Goal: Task Accomplishment & Management: Complete application form

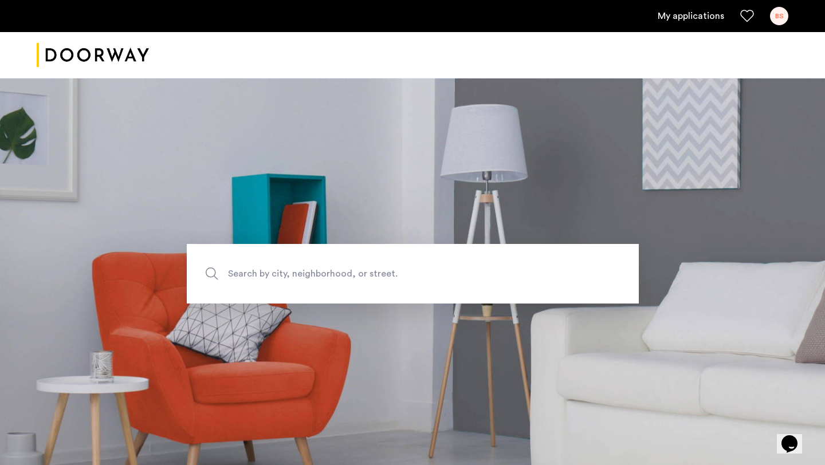
click at [687, 21] on link "My applications" at bounding box center [691, 16] width 66 height 14
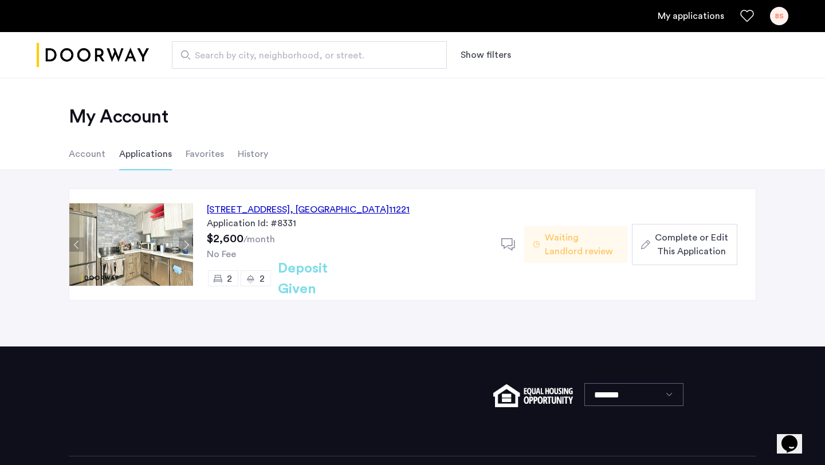
click at [668, 252] on span "Complete or Edit This Application" at bounding box center [691, 245] width 73 height 28
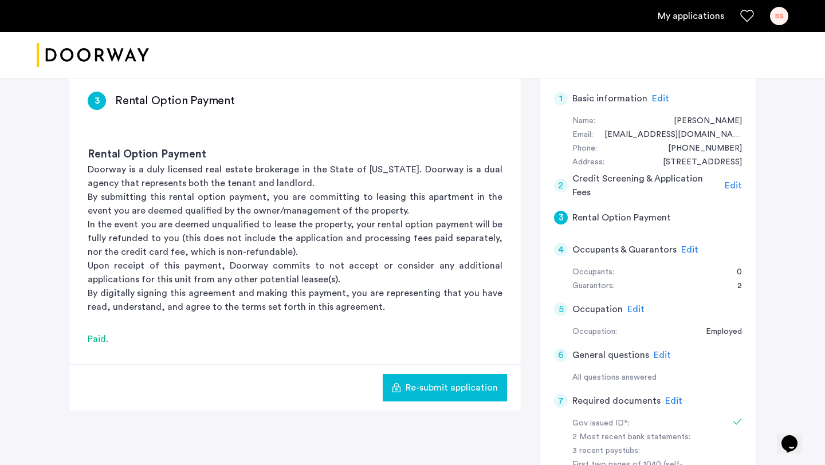
scroll to position [191, 0]
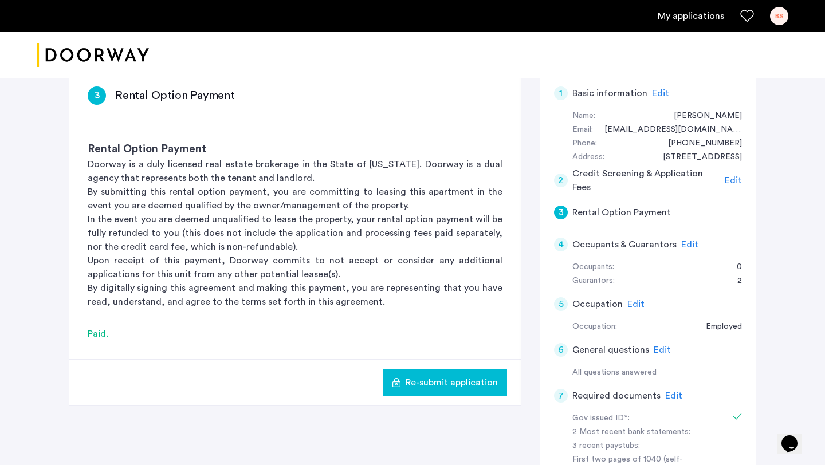
click at [655, 91] on span "Edit" at bounding box center [660, 93] width 17 height 9
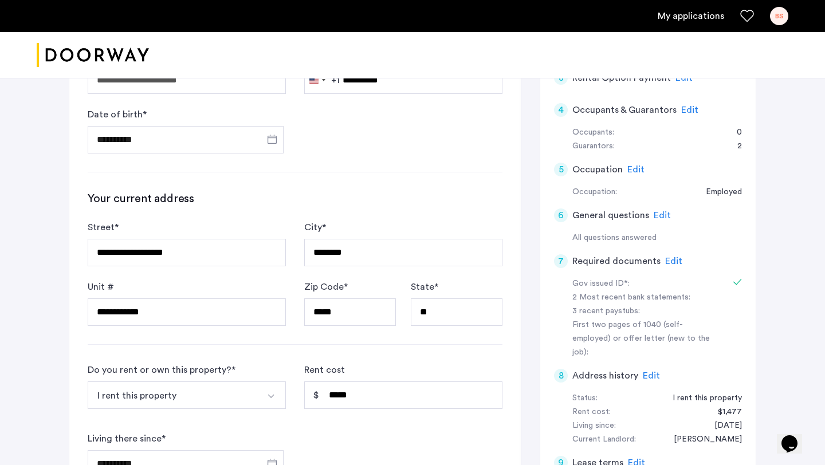
scroll to position [327, 0]
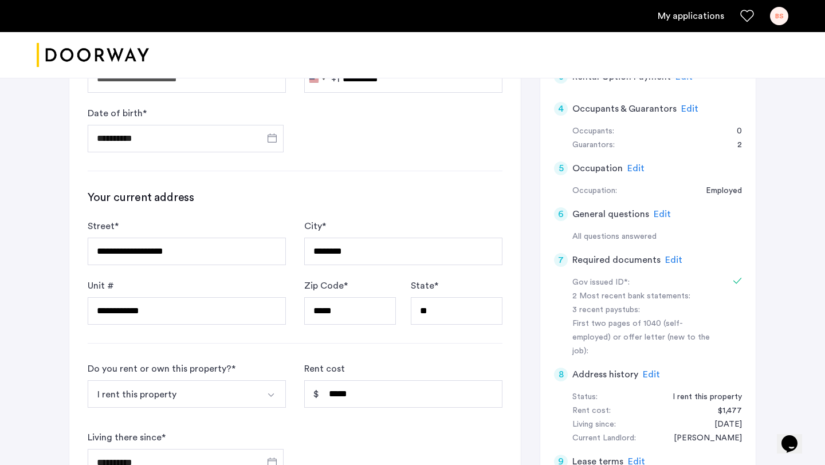
click at [669, 261] on span "Edit" at bounding box center [673, 260] width 17 height 9
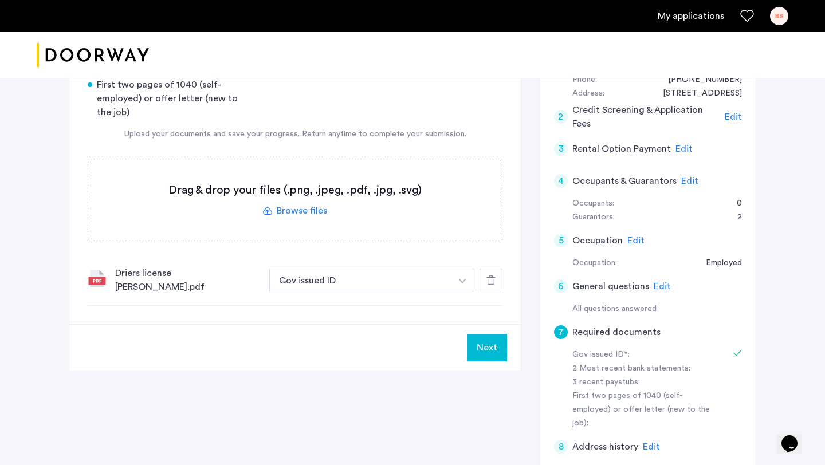
scroll to position [253, 0]
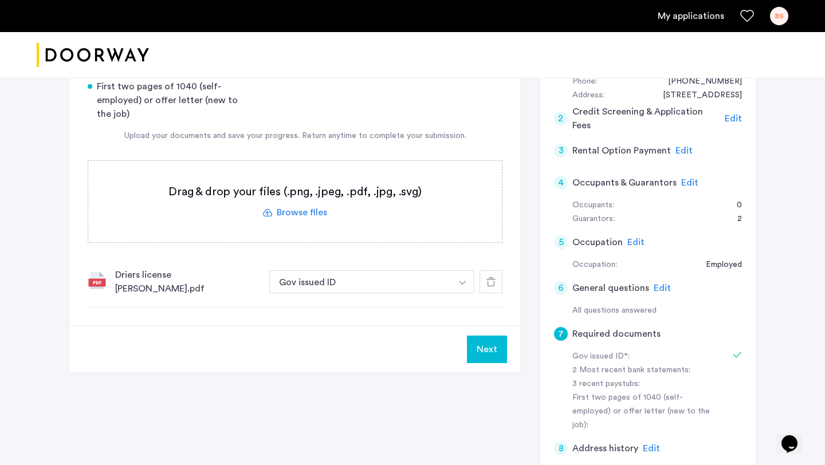
click at [99, 283] on img at bounding box center [97, 280] width 18 height 18
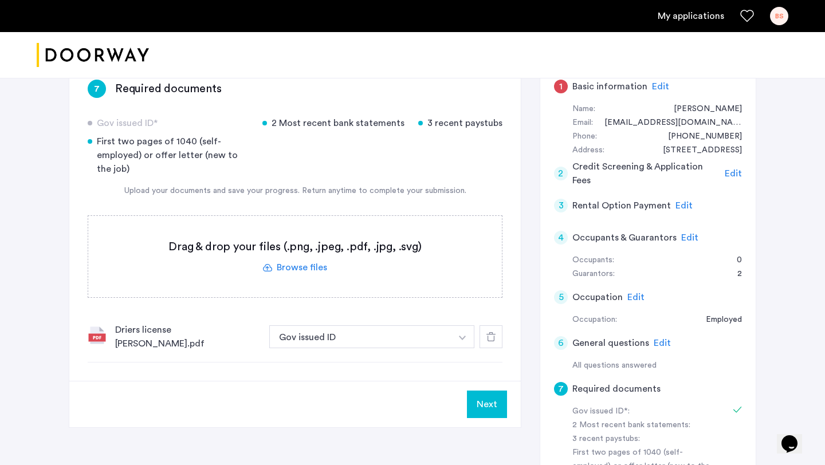
scroll to position [171, 0]
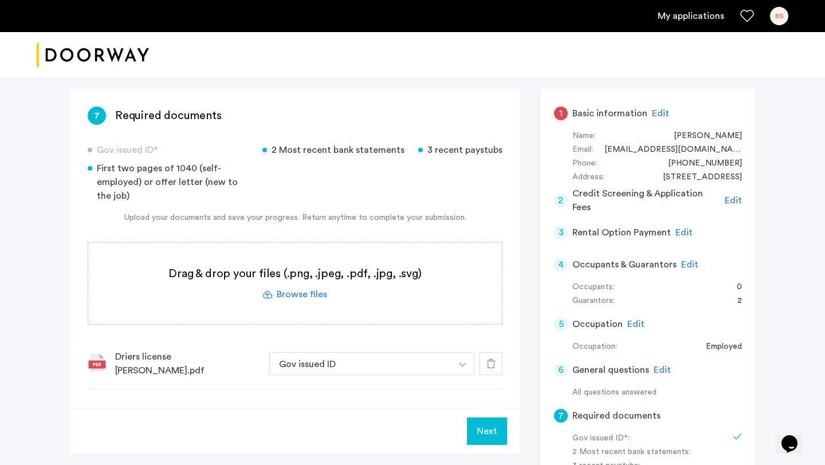
click at [676, 136] on div "Name: [PERSON_NAME]" at bounding box center [658, 137] width 170 height 14
click at [656, 117] on span "Edit" at bounding box center [660, 113] width 17 height 9
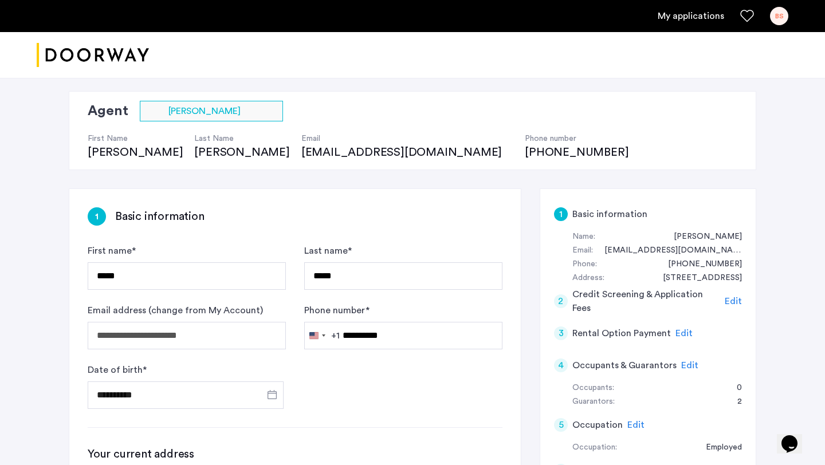
scroll to position [93, 0]
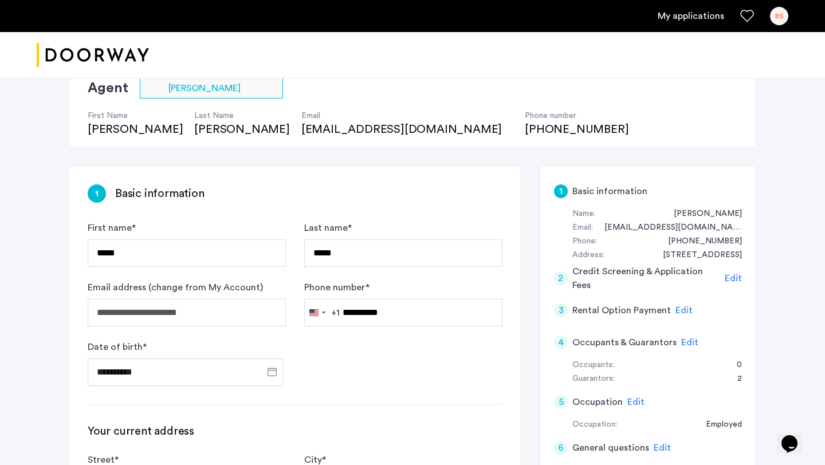
click at [732, 277] on span "Edit" at bounding box center [733, 278] width 17 height 9
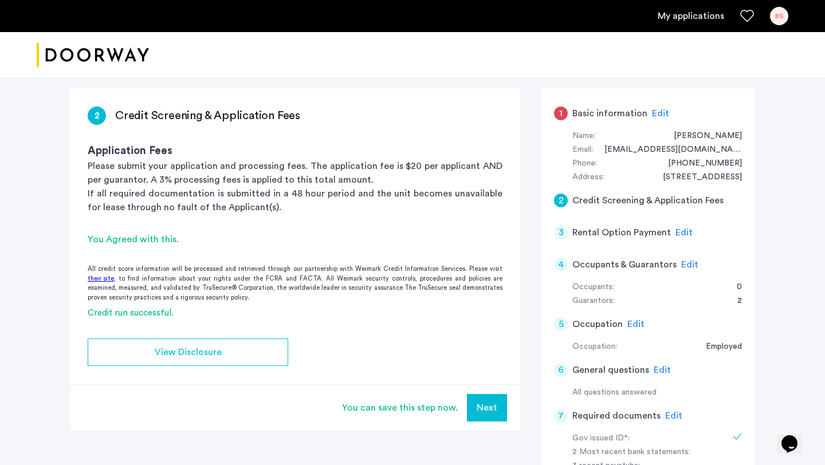
scroll to position [135, 0]
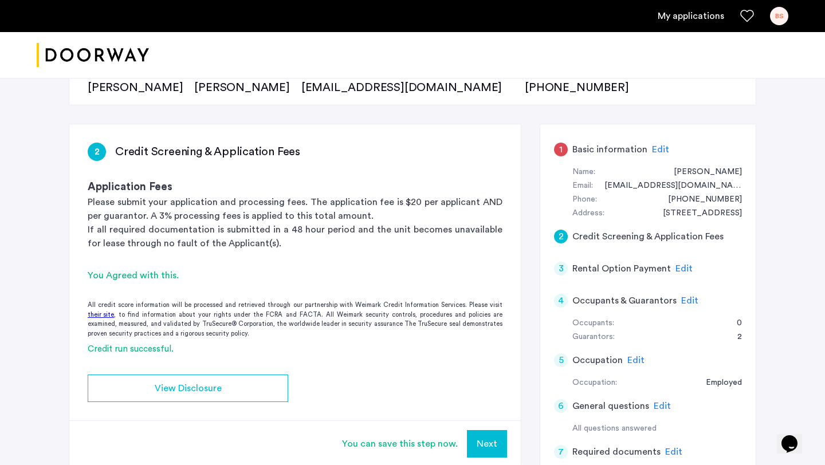
click at [677, 265] on span "Edit" at bounding box center [684, 268] width 17 height 9
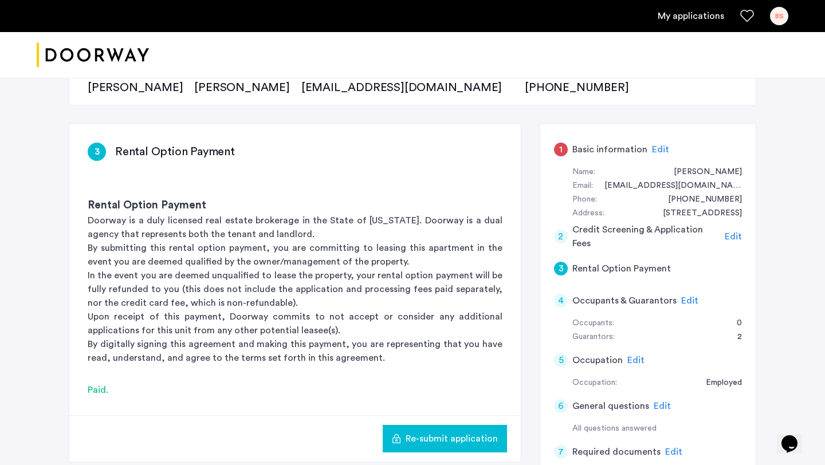
click at [683, 300] on span "Edit" at bounding box center [689, 300] width 17 height 9
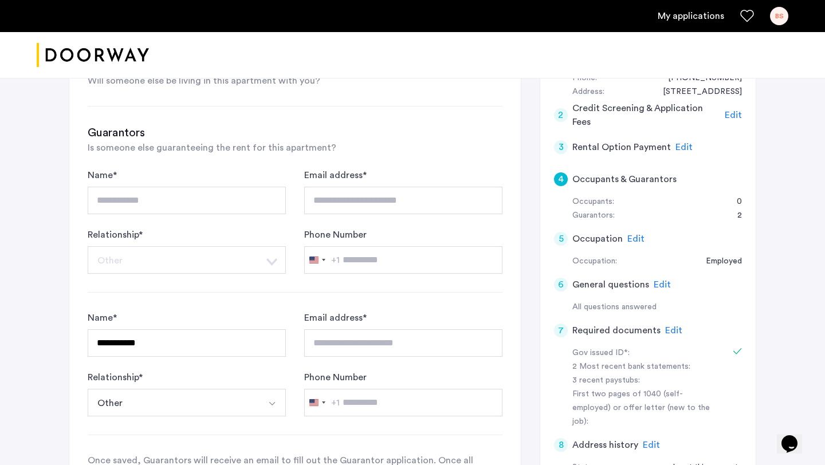
scroll to position [253, 0]
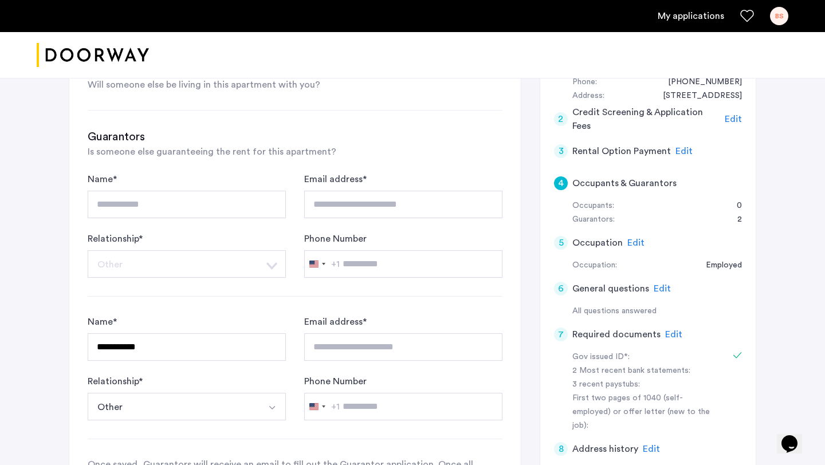
click at [633, 247] on span "Edit" at bounding box center [636, 242] width 17 height 9
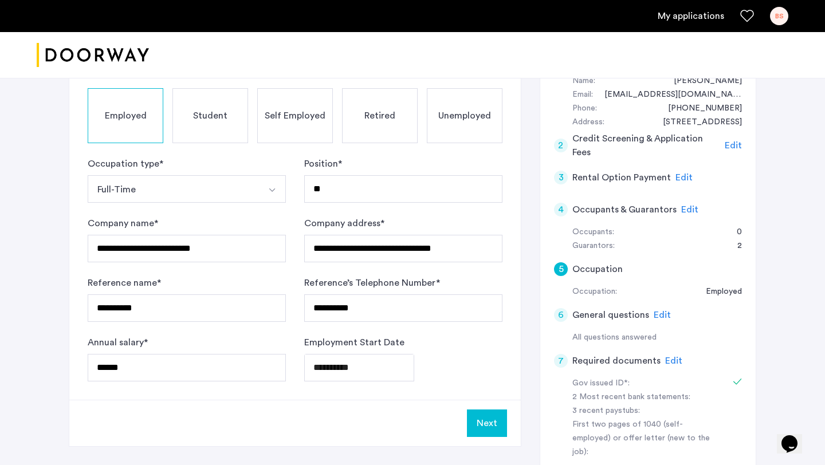
scroll to position [243, 0]
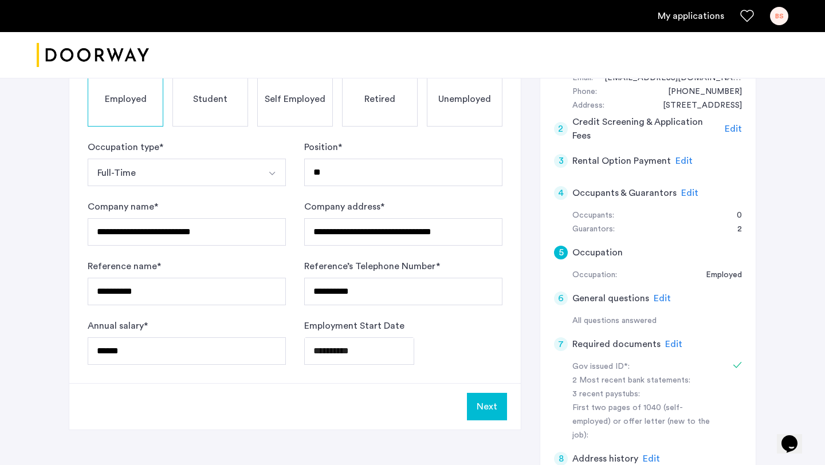
click at [660, 298] on span "Edit" at bounding box center [662, 298] width 17 height 9
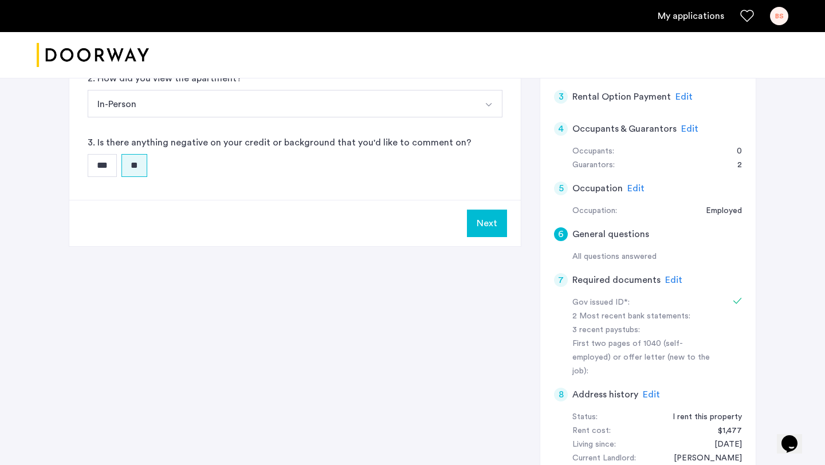
scroll to position [351, 0]
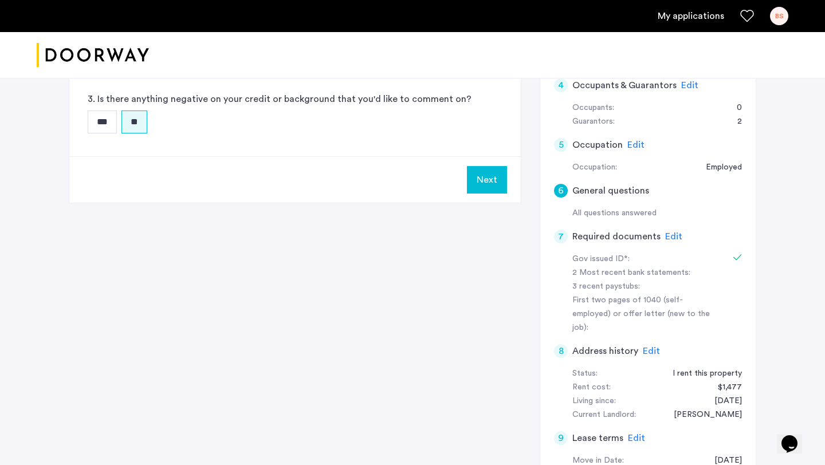
click at [670, 237] on span "Edit" at bounding box center [673, 236] width 17 height 9
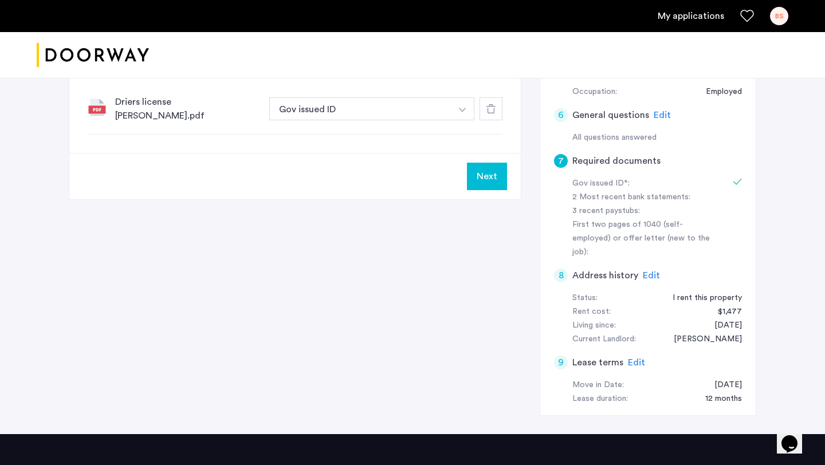
scroll to position [432, 0]
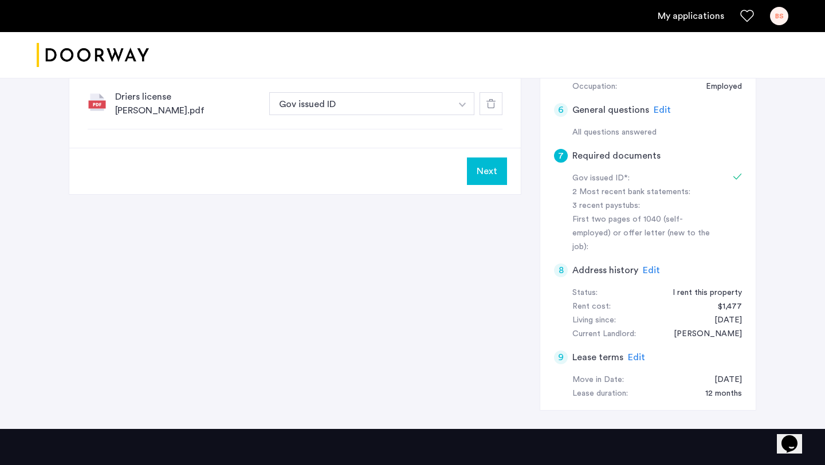
click at [647, 266] on span "Edit" at bounding box center [651, 270] width 17 height 9
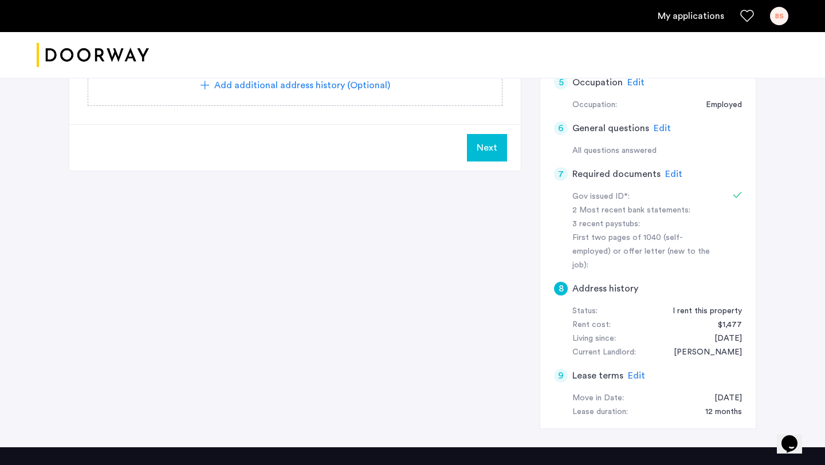
scroll to position [441, 0]
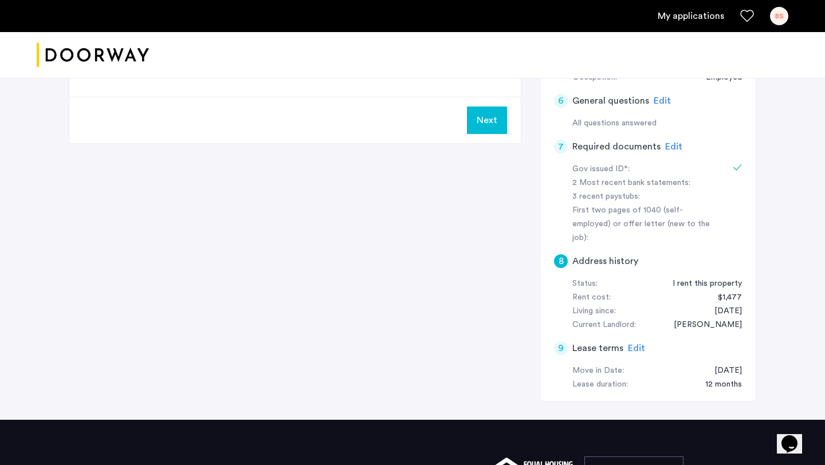
click at [628, 344] on span "Edit" at bounding box center [636, 348] width 17 height 9
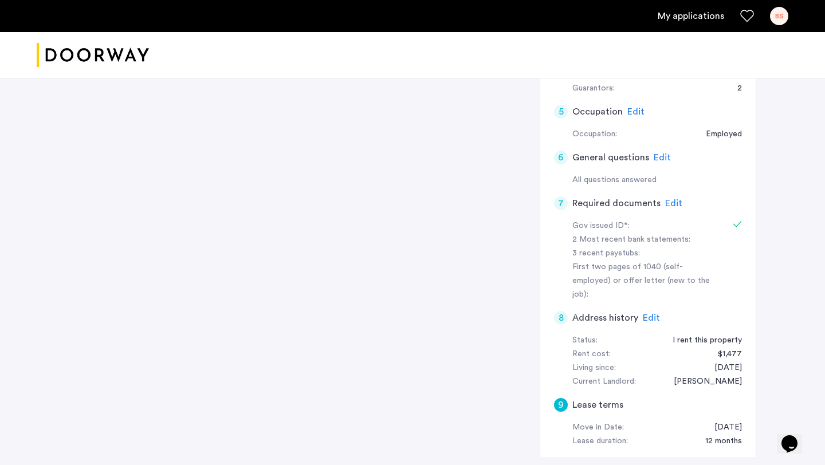
scroll to position [366, 0]
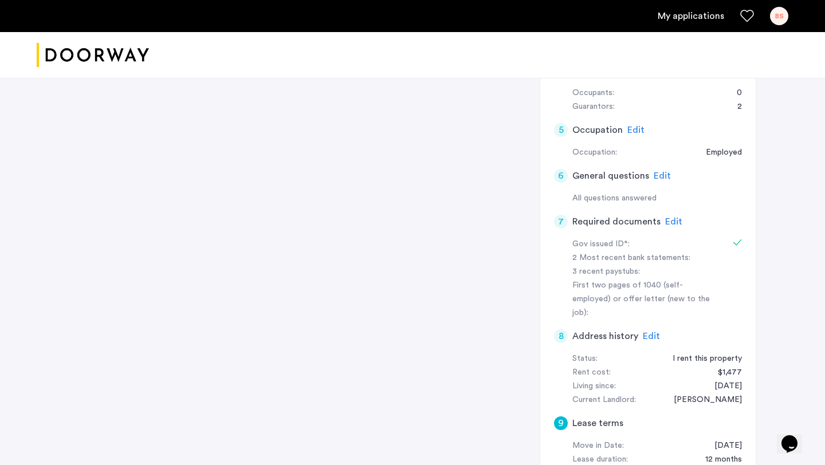
click at [668, 214] on div "7 Required documents Edit" at bounding box center [648, 222] width 188 height 32
click at [668, 225] on span "Edit" at bounding box center [673, 221] width 17 height 9
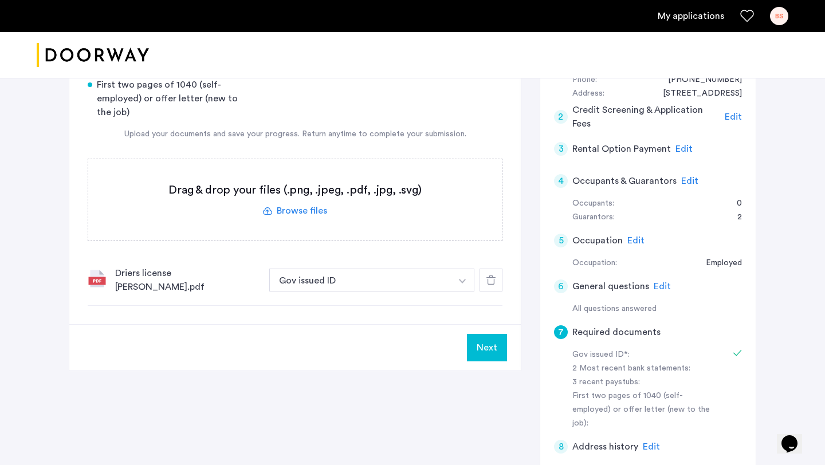
scroll to position [213, 0]
